Goal: Complete application form

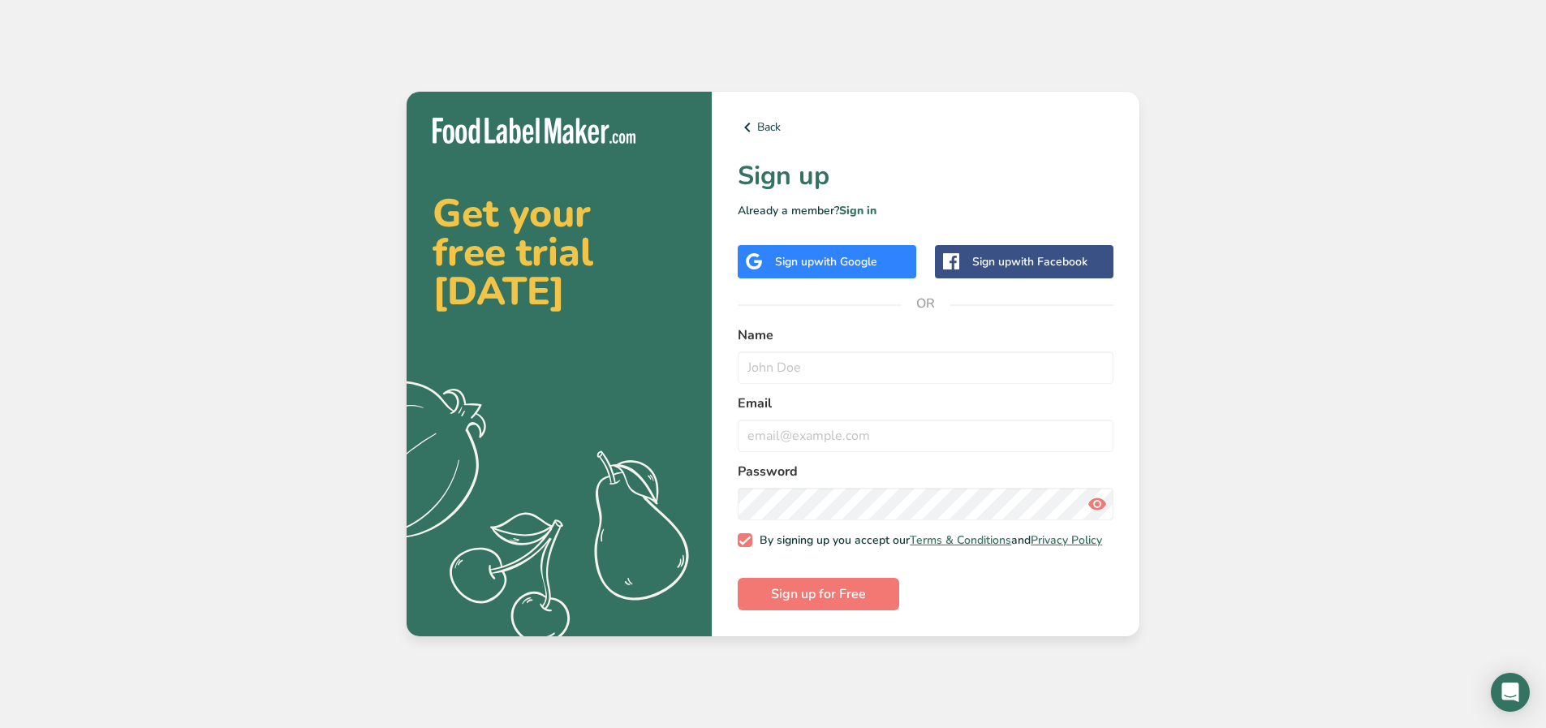
click at [818, 264] on span "with Google" at bounding box center [845, 261] width 63 height 15
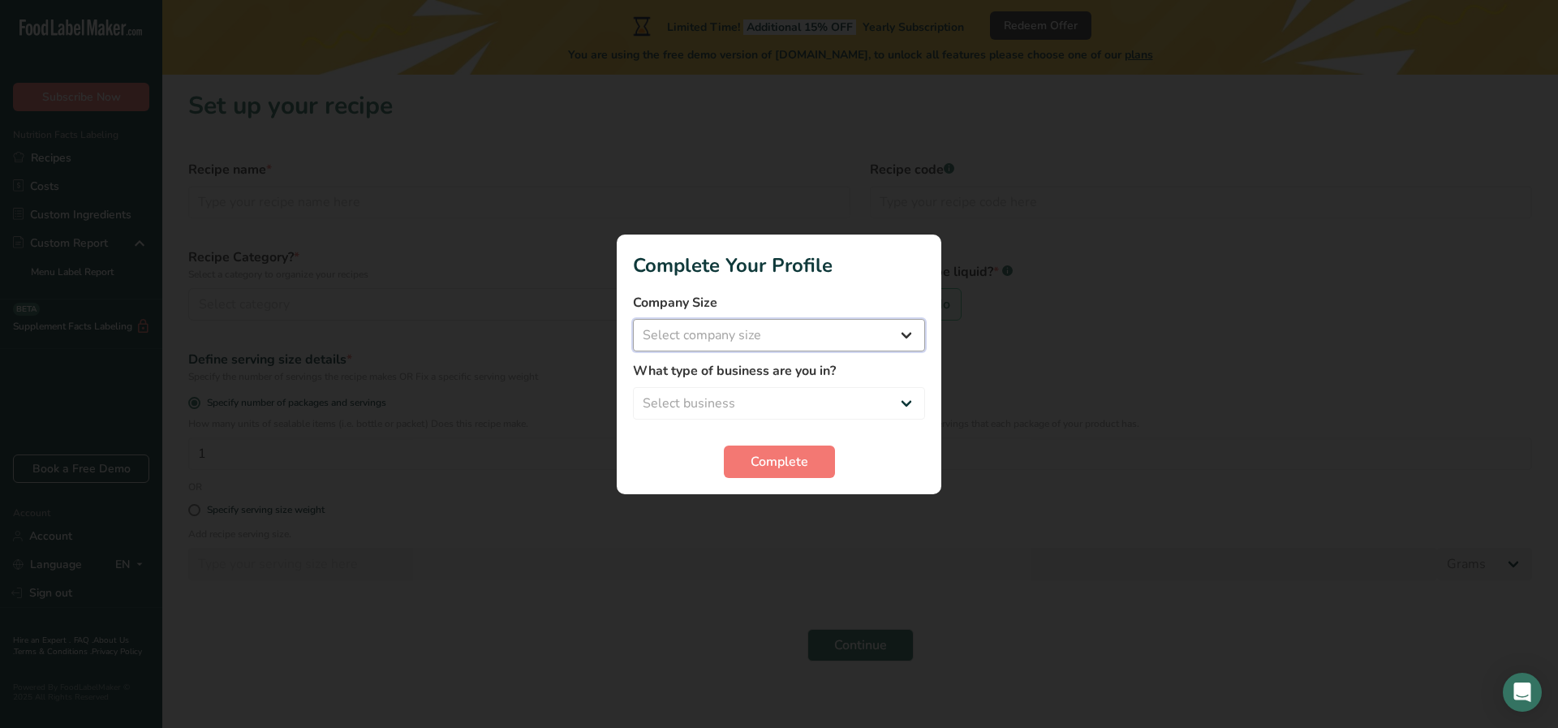
click at [902, 333] on select "Select company size Fewer than 10 Employees 10 to 50 Employees 51 to 500 Employ…" at bounding box center [779, 335] width 292 height 32
select select "1"
click at [633, 319] on select "Select company size Fewer than 10 Employees 10 to 50 Employees 51 to 500 Employ…" at bounding box center [779, 335] width 292 height 32
click at [906, 403] on select "Select business Packaged Food Manufacturer Restaurant & Cafe Bakery Meal Plans …" at bounding box center [779, 403] width 292 height 32
select select "8"
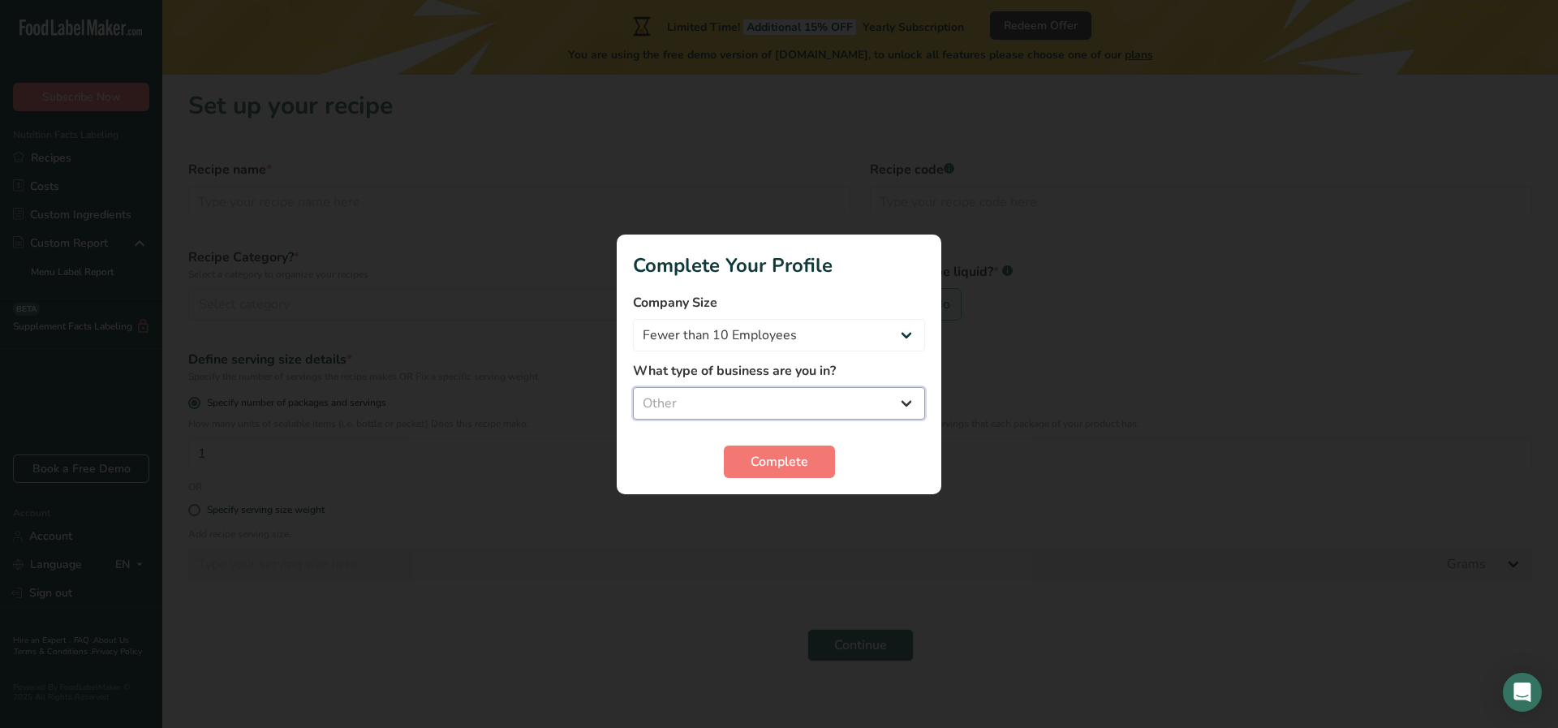
click at [633, 387] on select "Select business Packaged Food Manufacturer Restaurant & Cafe Bakery Meal Plans …" at bounding box center [779, 403] width 292 height 32
click at [798, 449] on button "Complete" at bounding box center [779, 461] width 111 height 32
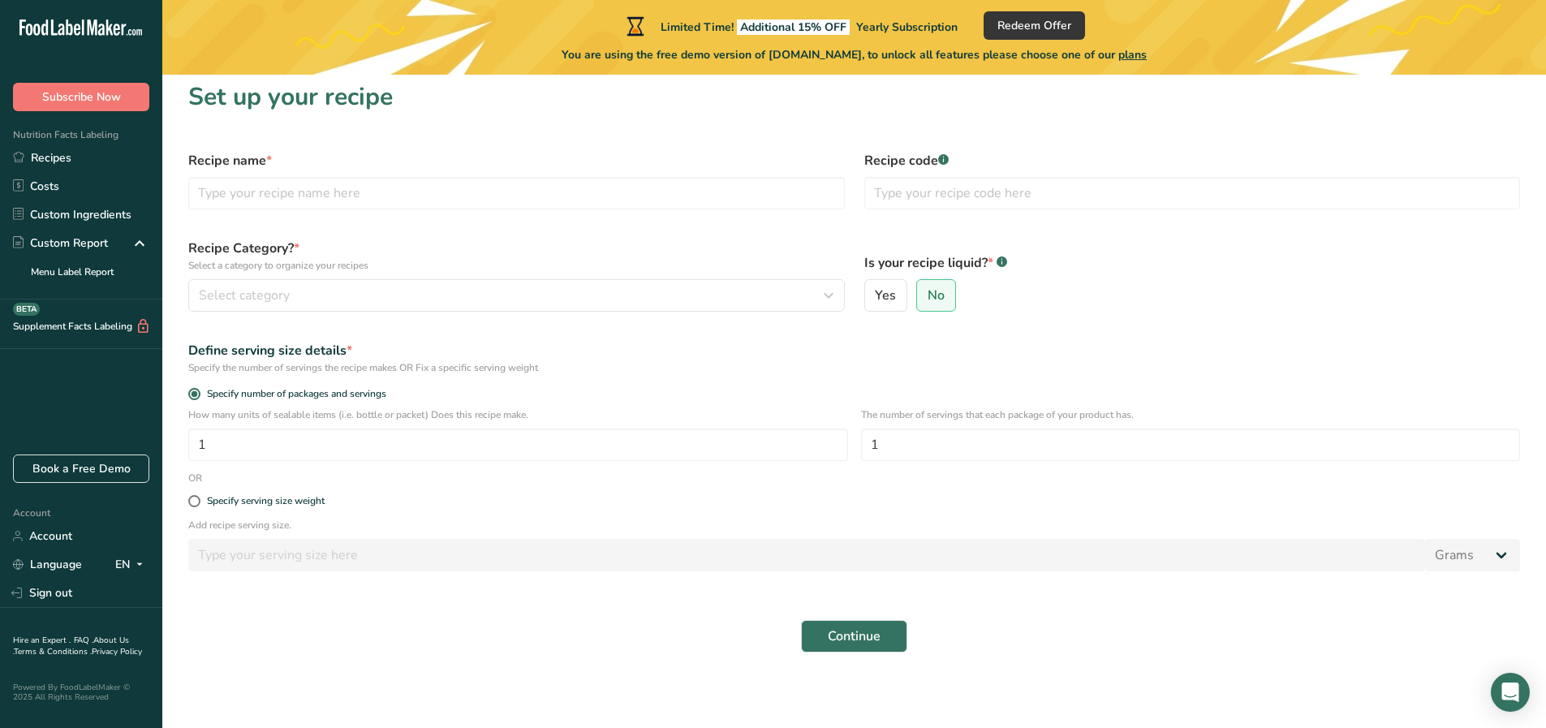
scroll to position [11, 0]
